Goal: Obtain resource: Download file/media

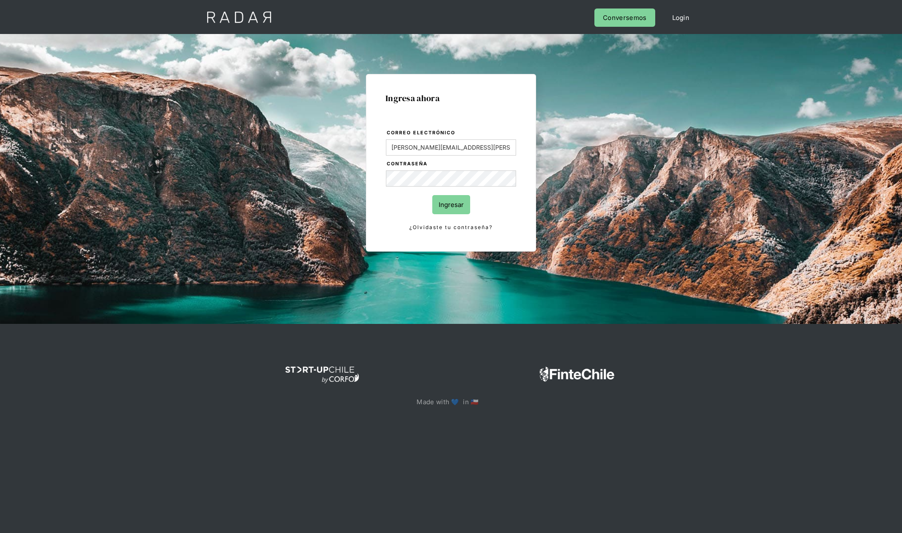
type input "[PERSON_NAME][EMAIL_ADDRESS][PERSON_NAME][DOMAIN_NAME]"
click at [432, 195] on input "Ingresar" at bounding box center [451, 204] width 38 height 19
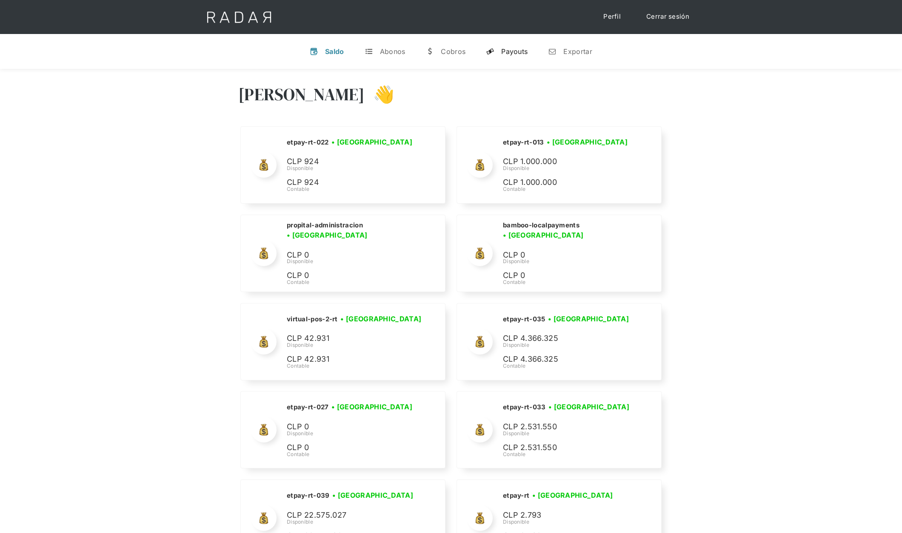
click at [501, 57] on link "y Payouts" at bounding box center [506, 51] width 55 height 22
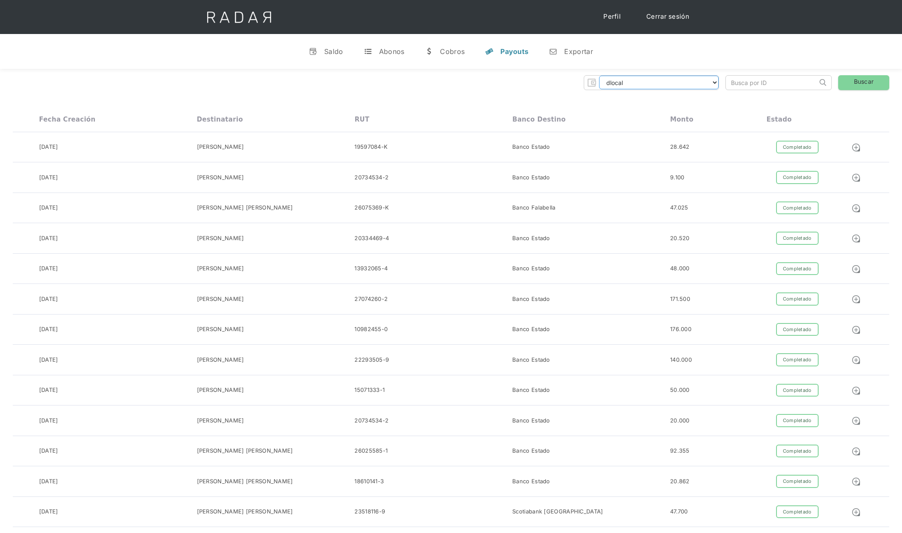
click at [664, 84] on select "dlocal demergechile fcacl2 remitee clpro coster urigol radar-cliente radar-clie…" at bounding box center [659, 83] width 120 height 14
select select "cleo-transfer"
click at [599, 76] on select "dlocal demergechile fcacl2 remitee clpro coster urigol radar-cliente radar-clie…" at bounding box center [659, 83] width 120 height 14
click at [859, 85] on link "Buscar" at bounding box center [863, 82] width 51 height 15
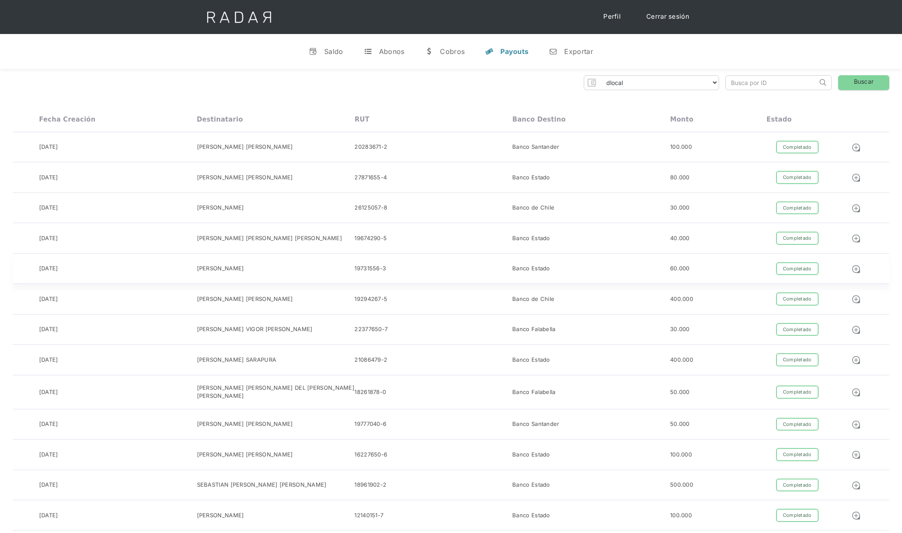
click at [459, 269] on div "19731556-3" at bounding box center [433, 268] width 158 height 13
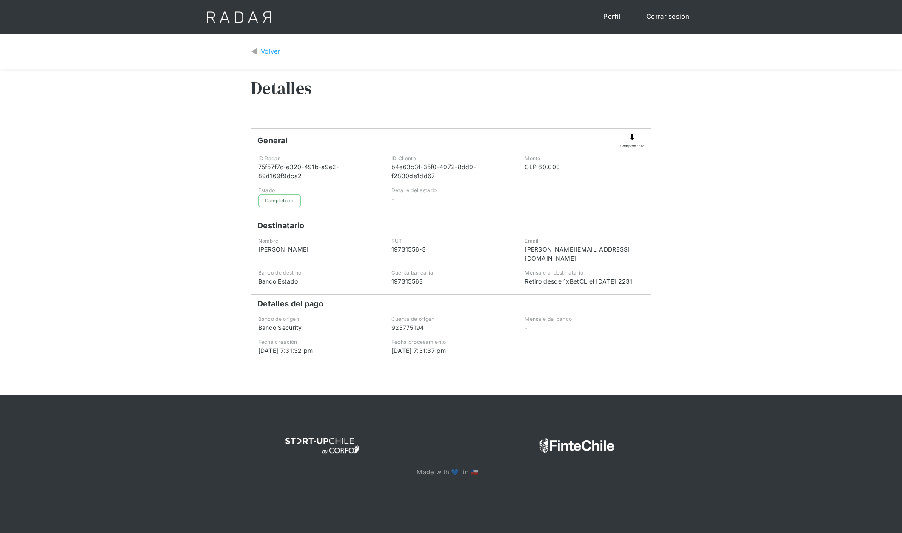
click at [675, 152] on div "Volver Detalles General Comprobante ID Radar 75f57f7c-e320-491b-a9e2-89d169f9dc…" at bounding box center [451, 215] width 902 height 362
drag, startPoint x: 0, startPoint y: 0, endPoint x: 632, endPoint y: 141, distance: 647.5
click at [632, 141] on img at bounding box center [632, 138] width 10 height 10
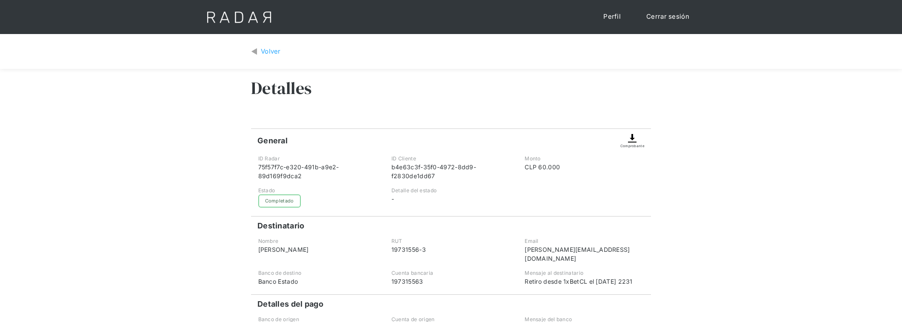
click at [634, 138] on img at bounding box center [632, 138] width 10 height 10
click at [635, 139] on img at bounding box center [632, 138] width 10 height 10
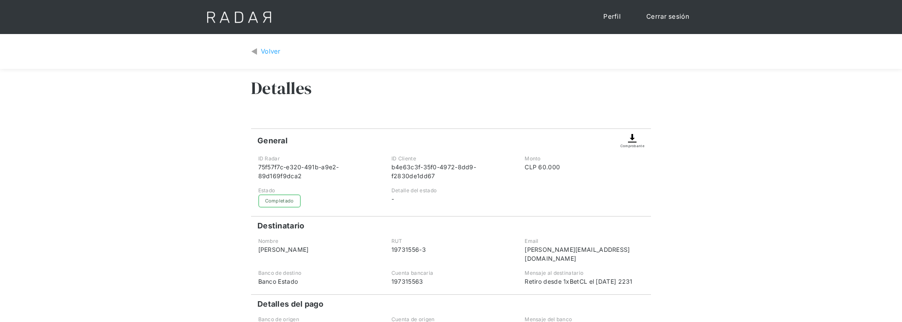
click at [635, 139] on img at bounding box center [632, 138] width 10 height 10
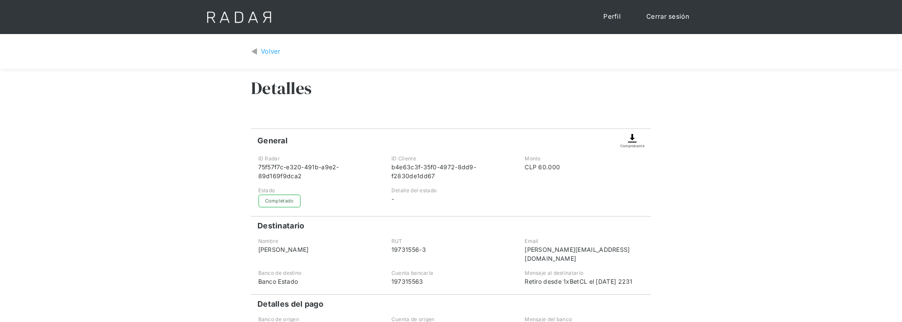
click at [635, 139] on img at bounding box center [632, 138] width 10 height 10
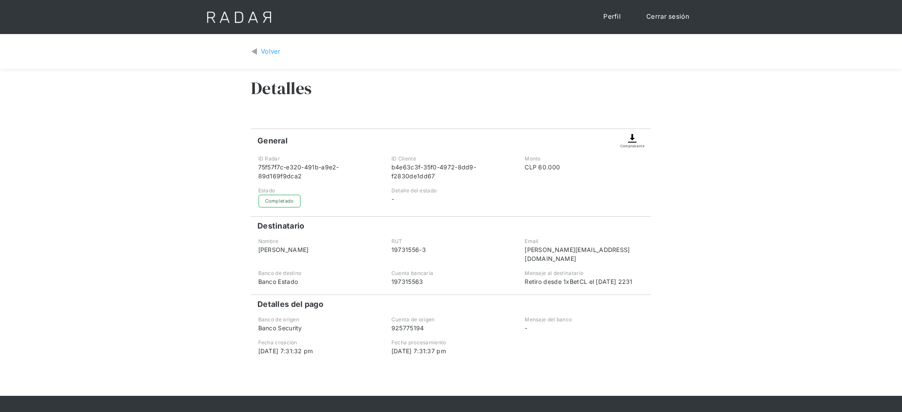
click at [638, 142] on div "Comprobante" at bounding box center [632, 139] width 24 height 20
click at [633, 148] on div "Comprobante" at bounding box center [632, 145] width 24 height 5
drag, startPoint x: 633, startPoint y: 147, endPoint x: 635, endPoint y: 139, distance: 8.4
click at [634, 145] on div "Comprobante" at bounding box center [632, 145] width 24 height 5
click at [635, 139] on img at bounding box center [632, 138] width 10 height 10
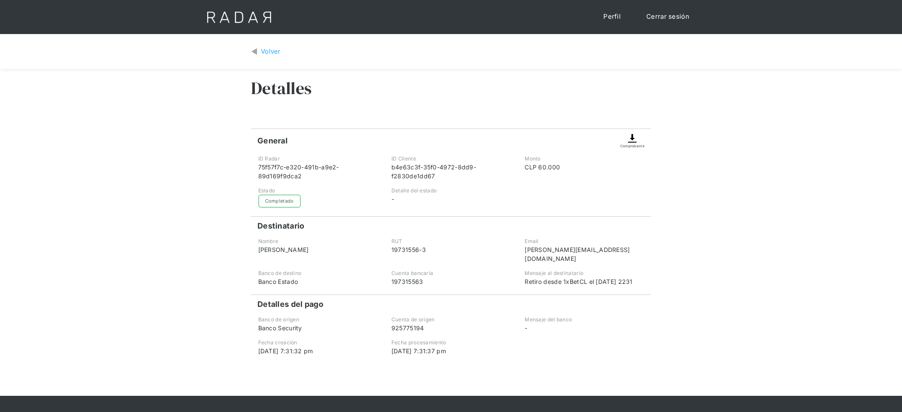
click at [706, 211] on div "Volver Detalles General Comprobante ID Radar 75f57f7c-e320-491b-a9e2-89d169f9dc…" at bounding box center [451, 215] width 902 height 362
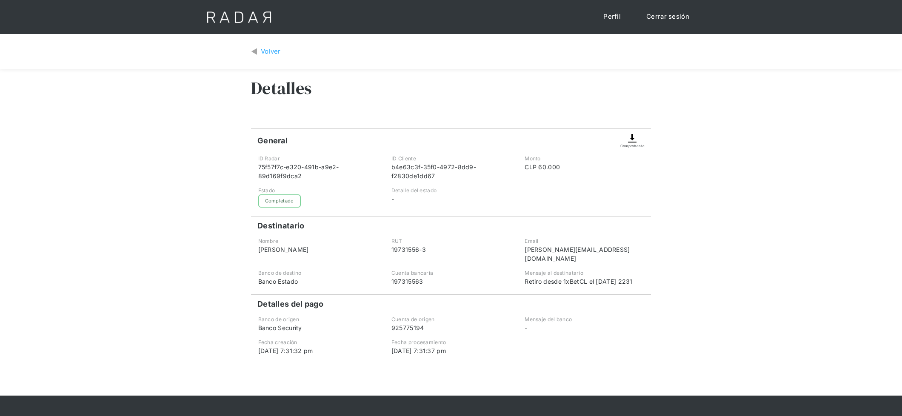
click at [639, 143] on div "Comprobante" at bounding box center [632, 145] width 24 height 5
click at [628, 146] on div "Comprobante" at bounding box center [632, 145] width 24 height 5
click at [633, 137] on img at bounding box center [632, 138] width 10 height 10
click at [629, 140] on img at bounding box center [632, 138] width 10 height 10
click at [154, 307] on div "Volver Detalles General Comprobante ID Radar 75f57f7c-e320-491b-a9e2-89d169f9dc…" at bounding box center [451, 215] width 902 height 362
